Goal: Task Accomplishment & Management: Manage account settings

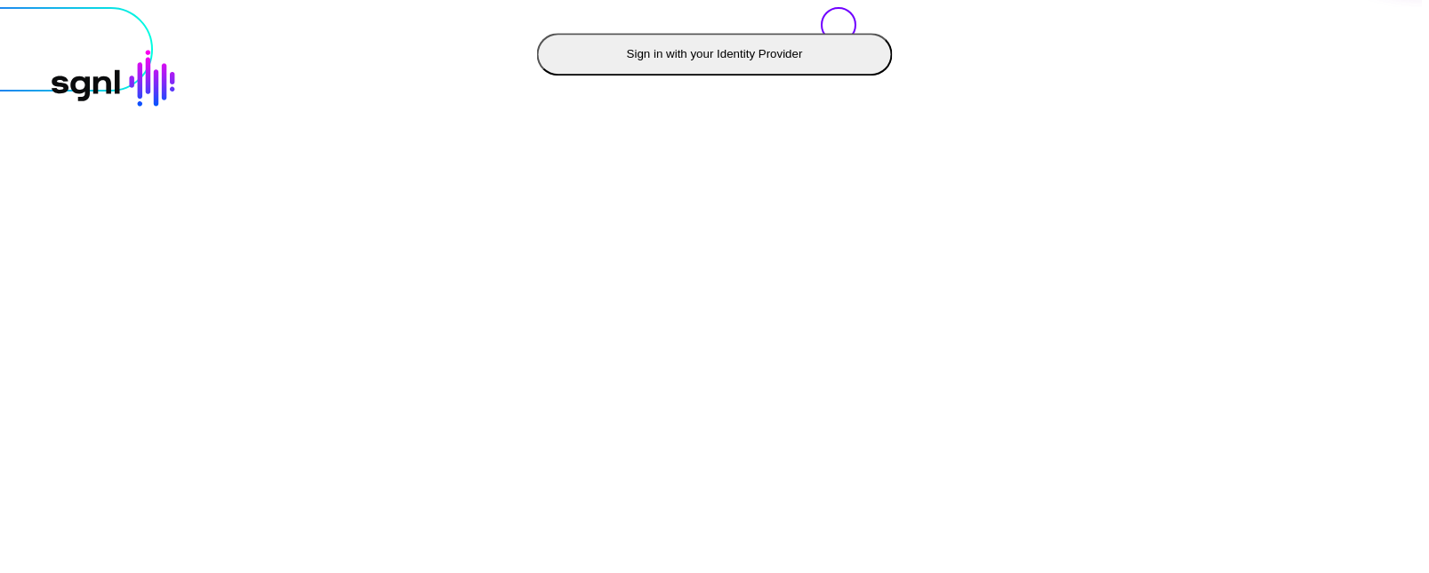
click at [537, 76] on button "Sign in with your Identity Provider" at bounding box center [715, 54] width 356 height 43
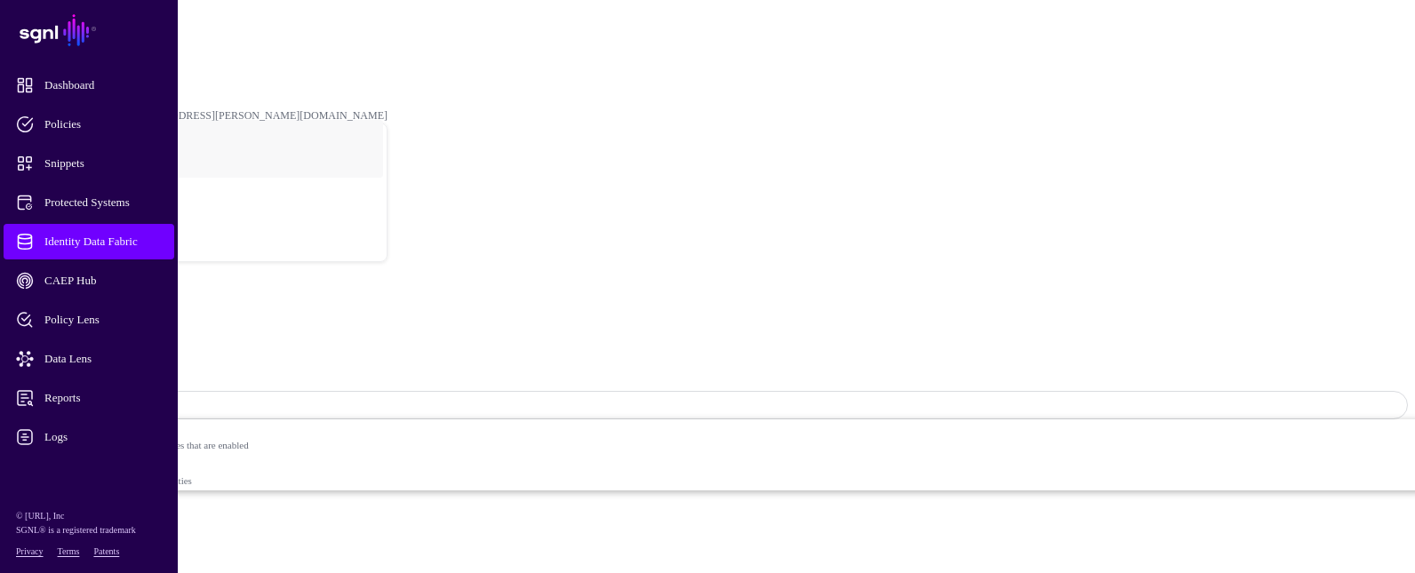
click at [134, 234] on span "Identity Data Fabric" at bounding box center [103, 242] width 174 height 18
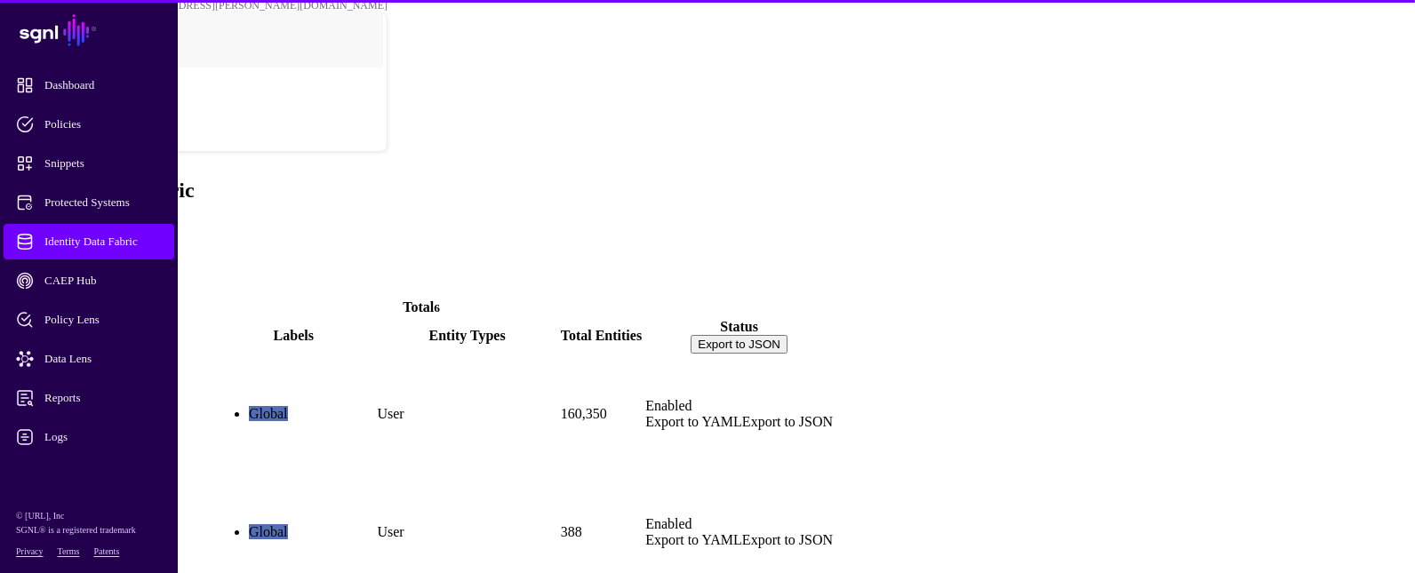
scroll to position [47, 0]
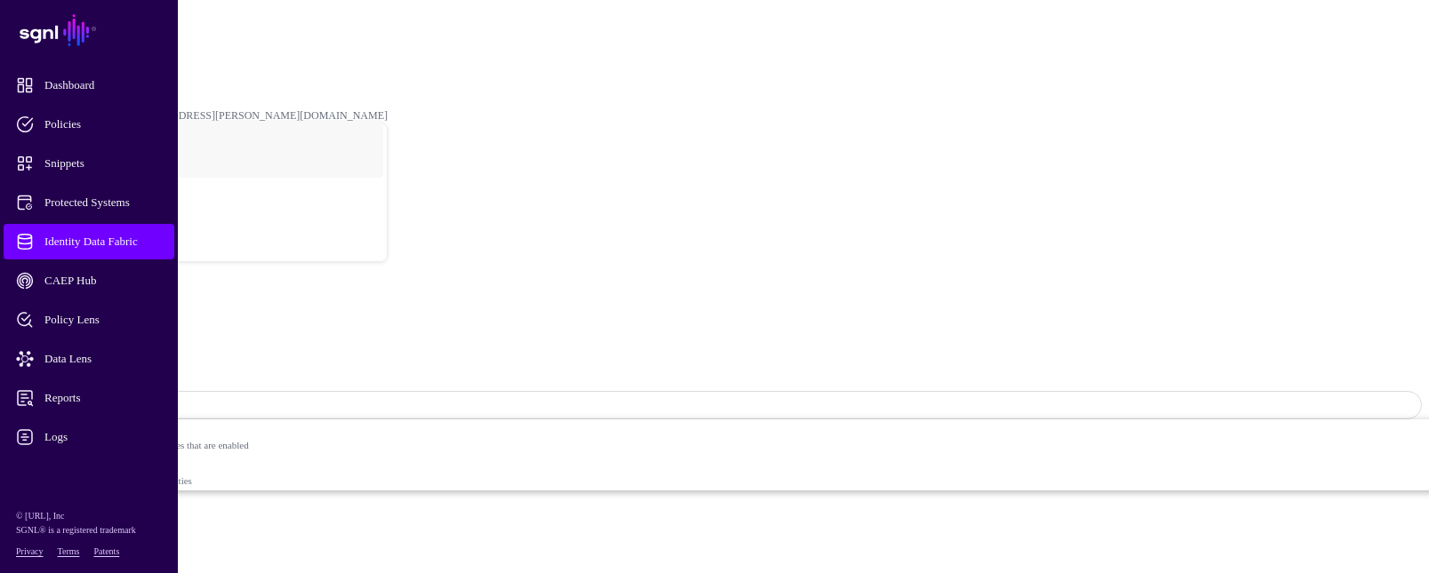
drag, startPoint x: 902, startPoint y: 473, endPoint x: 885, endPoint y: 482, distance: 19.9
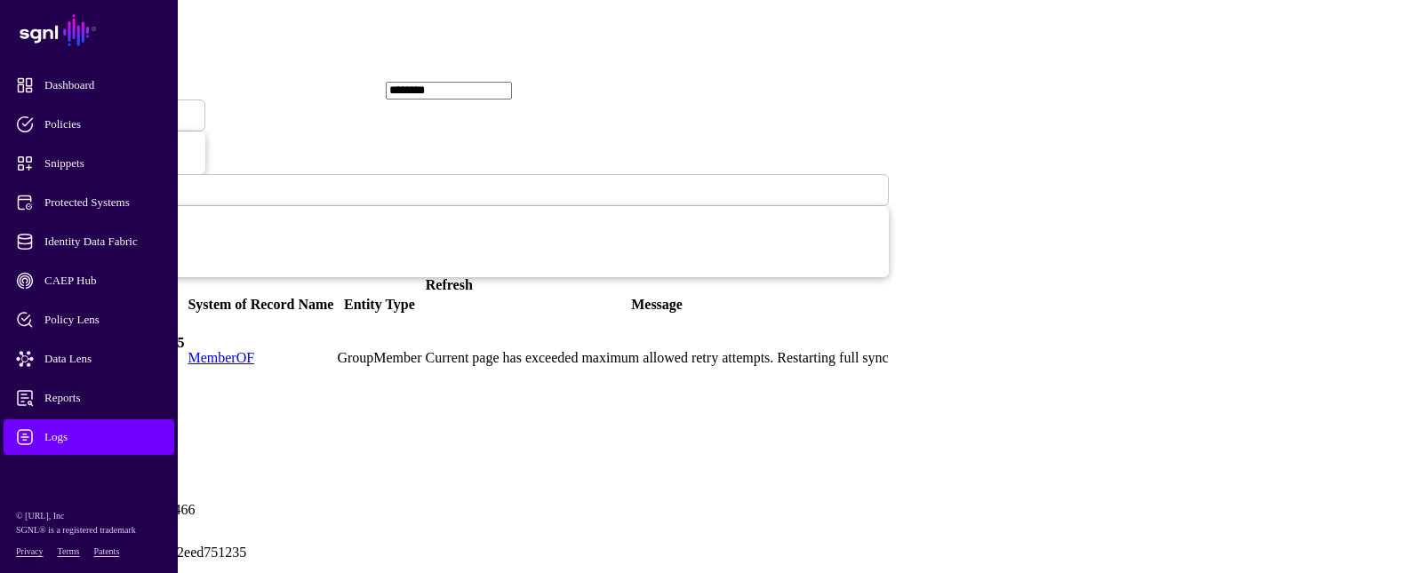
scroll to position [268, 0]
drag, startPoint x: 254, startPoint y: 111, endPoint x: 627, endPoint y: 520, distance: 553.2
copy div "Log Details caller: workers/ingestion_driver.go:466 clientId: 2847ce40-ff0b-4e4…"
click at [114, 233] on span "Identity Data Fabric" at bounding box center [103, 242] width 174 height 18
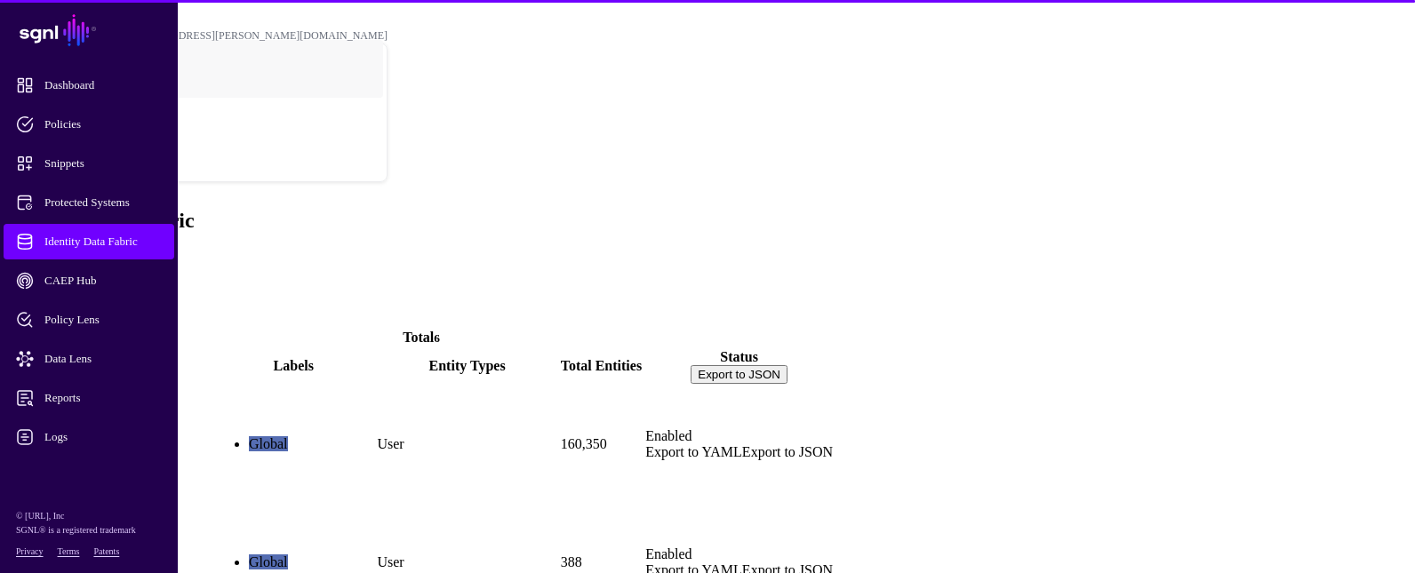
scroll to position [47, 0]
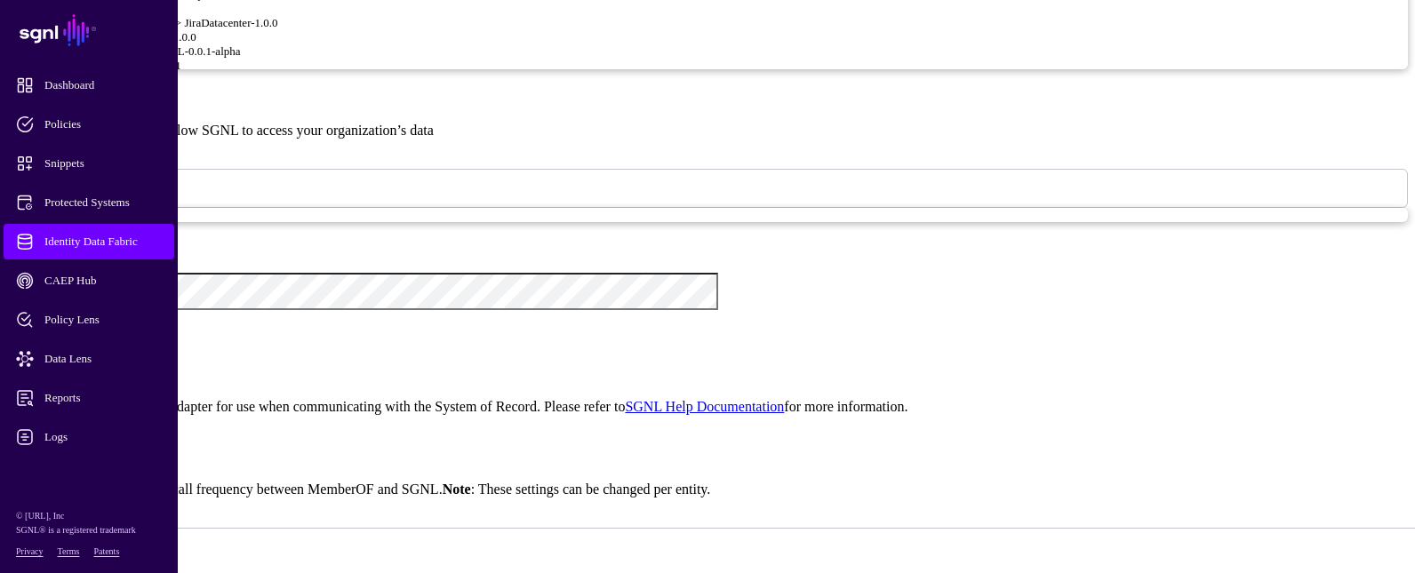
scroll to position [1600, 0]
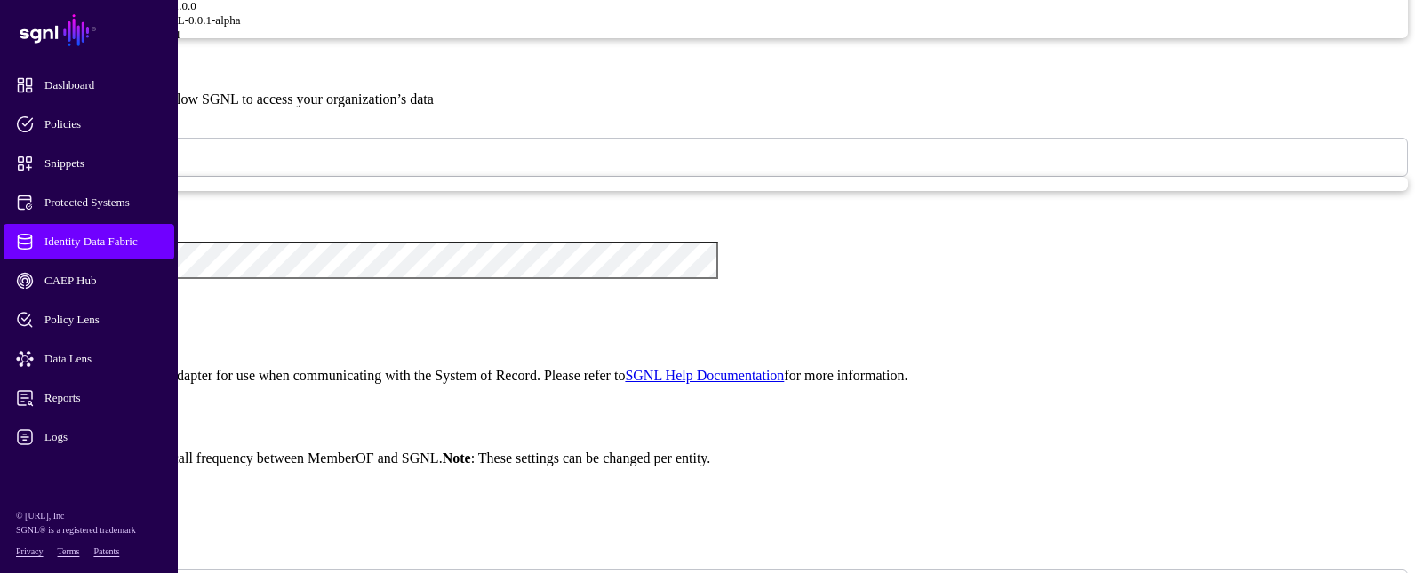
click at [608, 398] on div "{ "baseDN" : "dc=us,dc=lmco,dc=com" , "entityConfig" : { "User" : { "query" : "…" at bounding box center [722, 480] width 1345 height 165
drag, startPoint x: 485, startPoint y: 196, endPoint x: 517, endPoint y: 196, distance: 31.1
type textarea "* ****"
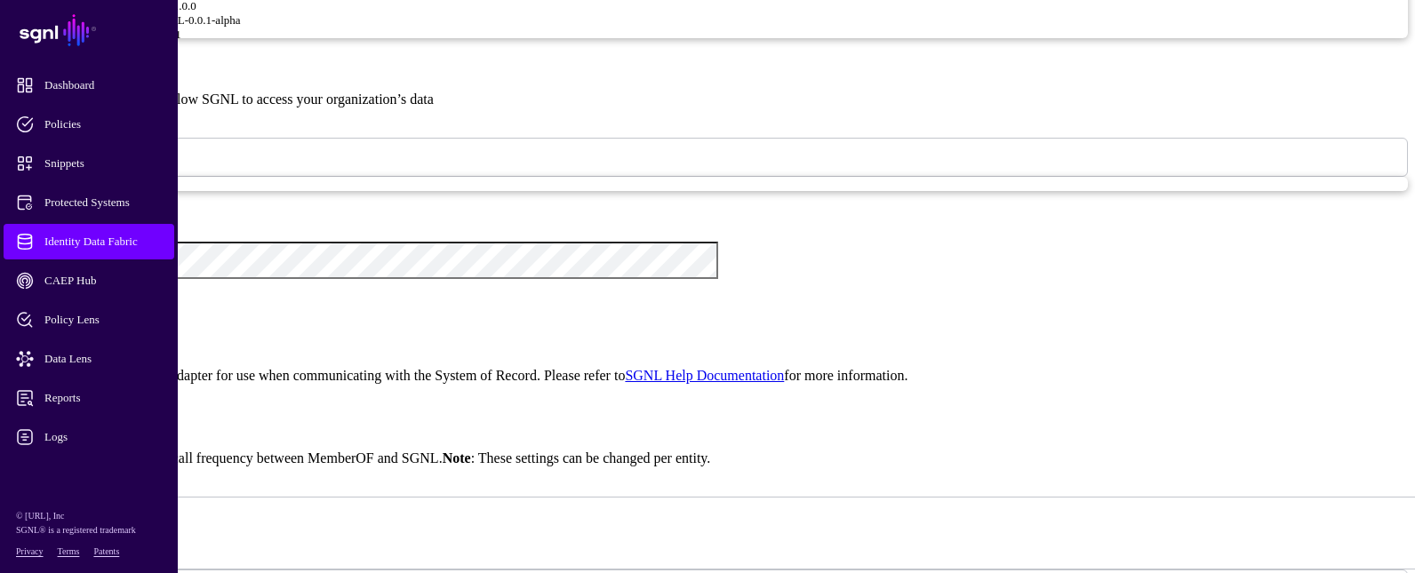
click at [82, 233] on span "Identity Data Fabric" at bounding box center [103, 242] width 174 height 18
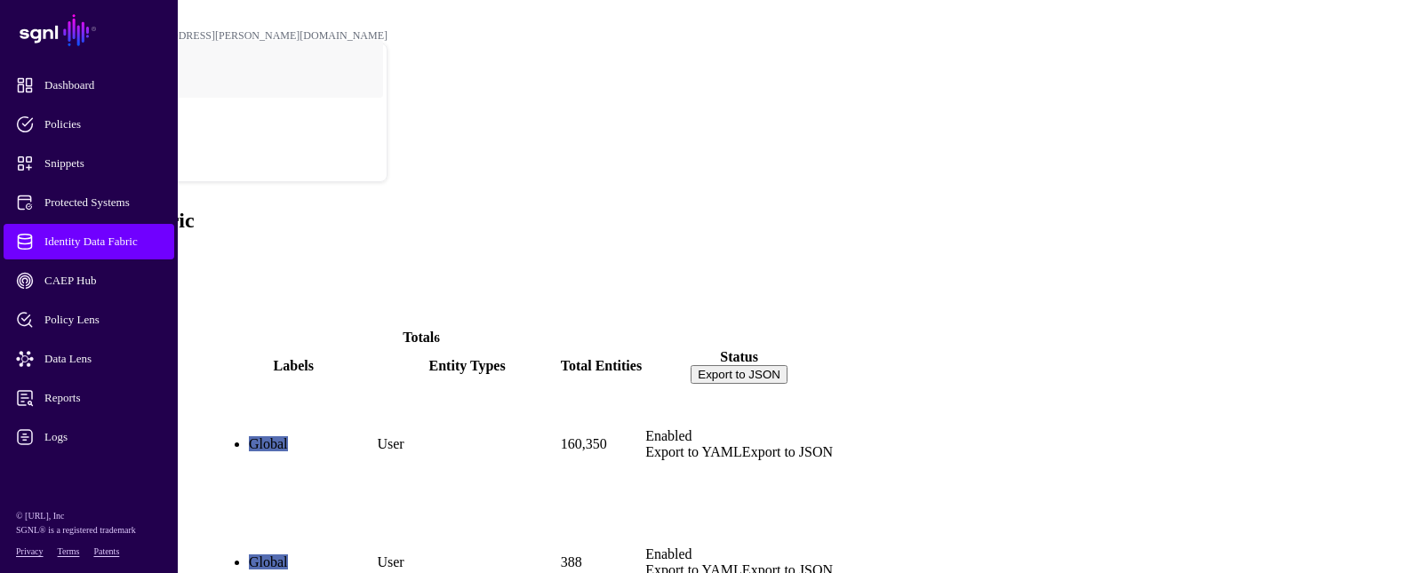
click at [32, 251] on span "Add" at bounding box center [19, 258] width 25 height 15
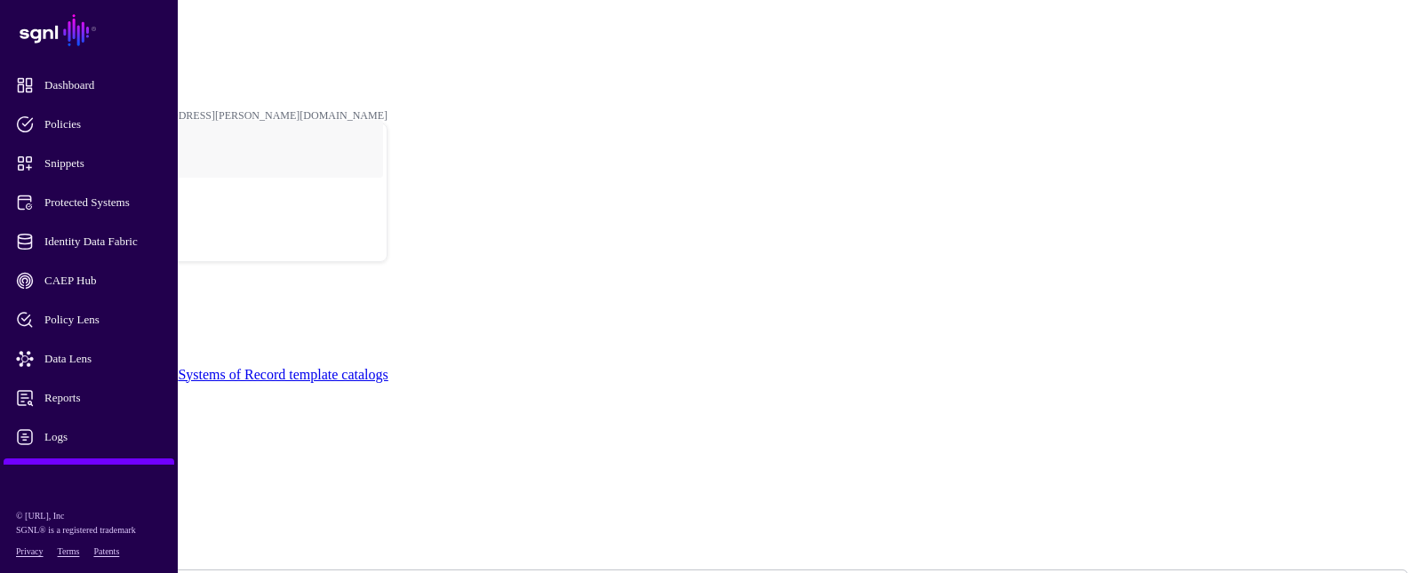
click at [65, 43] on link "Admin" at bounding box center [50, 49] width 29 height 12
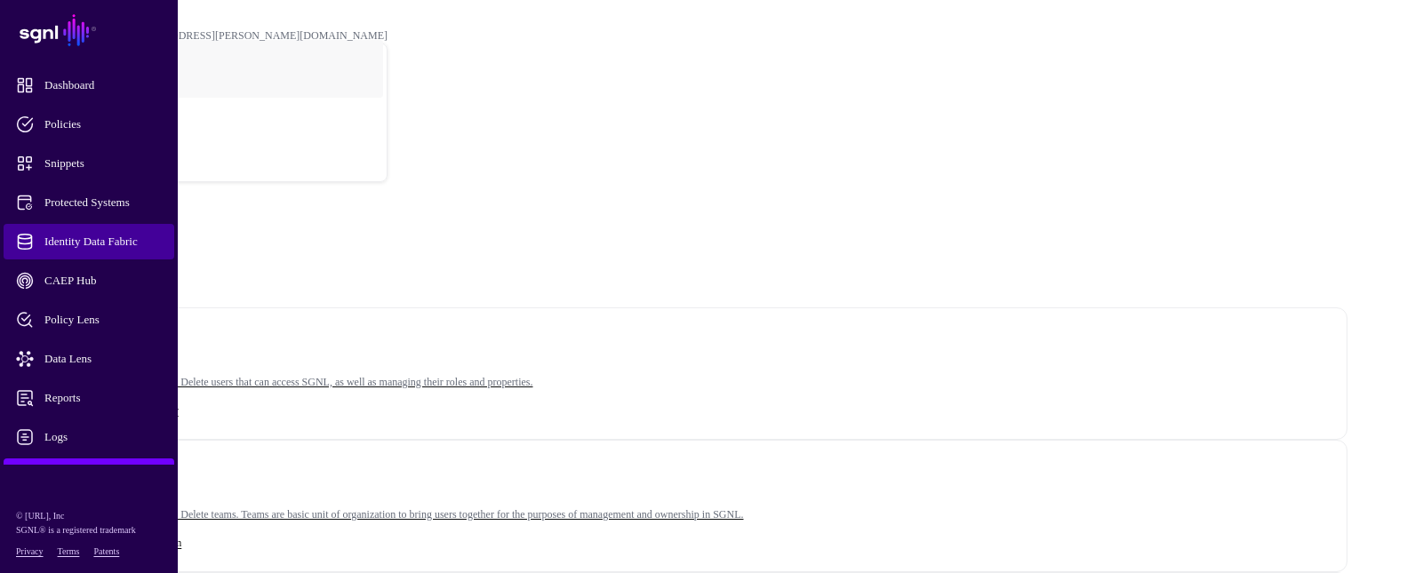
click at [107, 237] on span "Identity Data Fabric" at bounding box center [103, 242] width 174 height 18
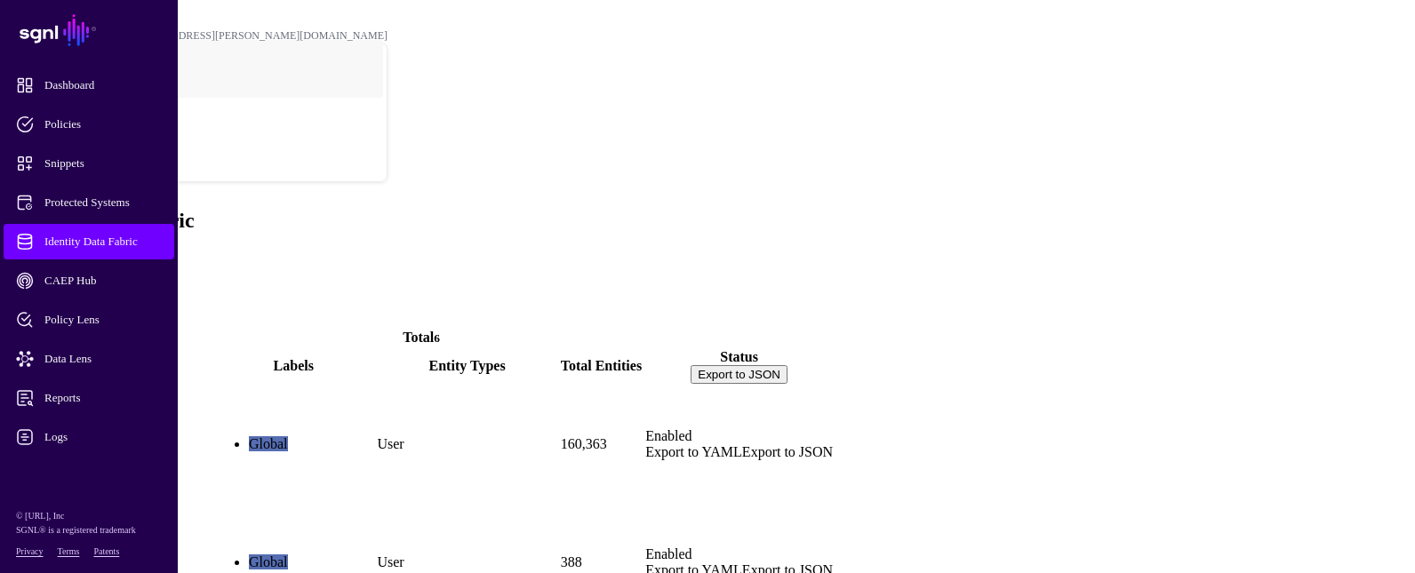
click at [7, 251] on span at bounding box center [7, 258] width 0 height 15
